Goal: Find contact information: Find contact information

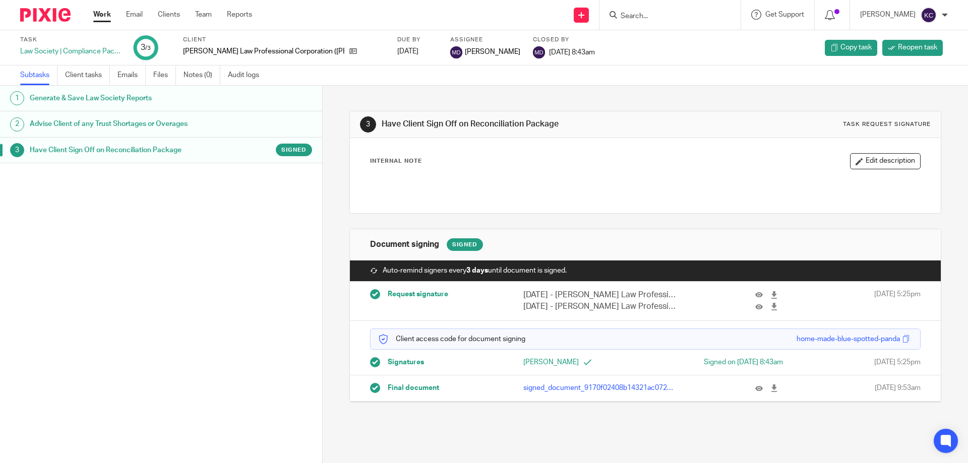
click at [644, 18] on input "Search" at bounding box center [665, 16] width 91 height 9
type input "sim"
click at [661, 49] on link at bounding box center [699, 43] width 162 height 23
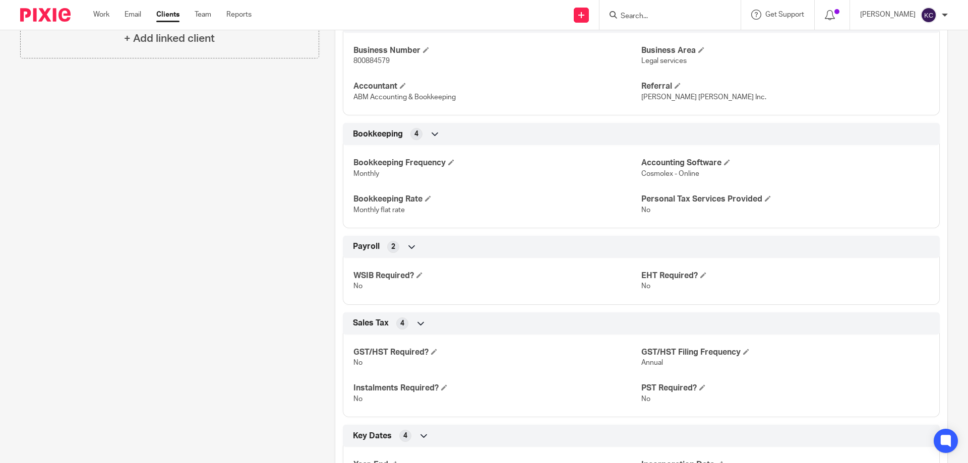
scroll to position [123, 0]
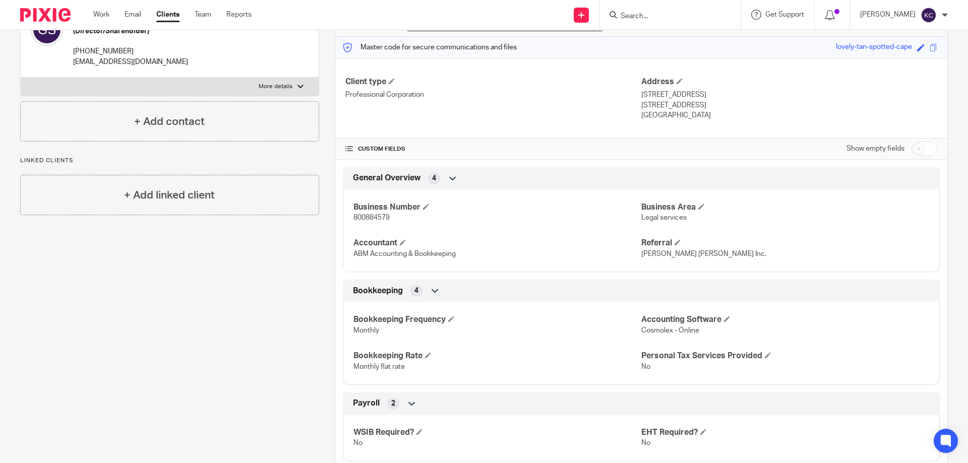
click at [362, 220] on span "800884579" at bounding box center [371, 217] width 36 height 7
copy span "800884579"
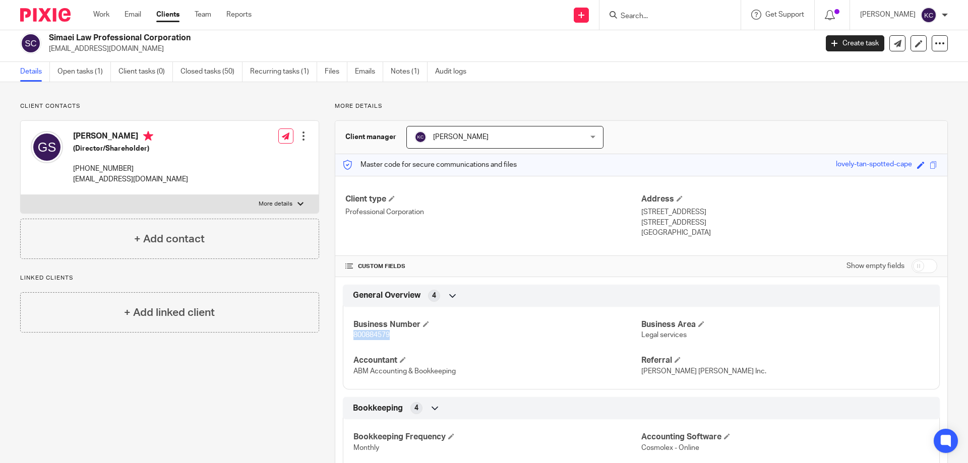
scroll to position [0, 0]
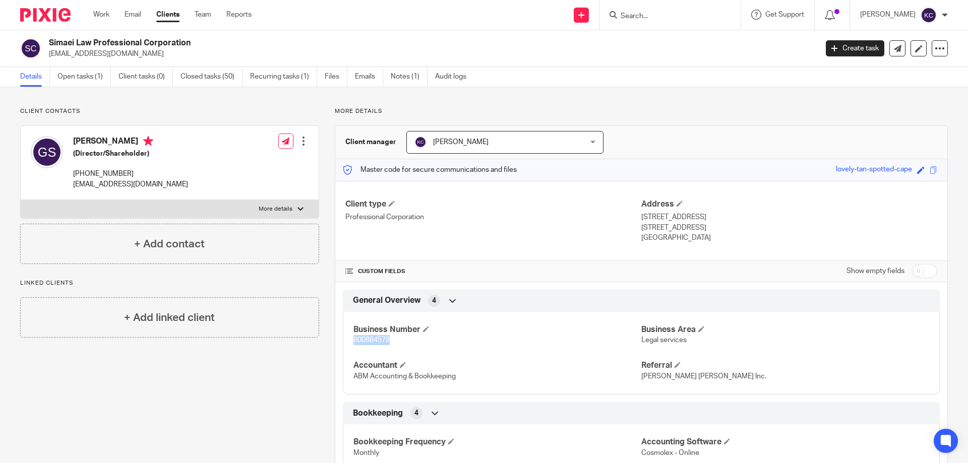
copy span "800884579"
click at [369, 342] on span "800884579" at bounding box center [371, 340] width 36 height 7
click at [369, 341] on span "800884579" at bounding box center [371, 340] width 36 height 7
copy span "800884579"
